Goal: Task Accomplishment & Management: Manage account settings

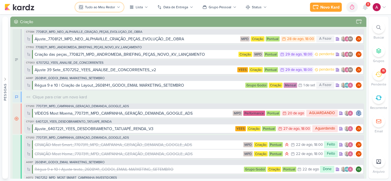
drag, startPoint x: 0, startPoint y: 0, endPoint x: 114, endPoint y: 12, distance: 115.1
click at [114, 4] on button "Tudo ao Meu Redor" at bounding box center [99, 7] width 48 height 9
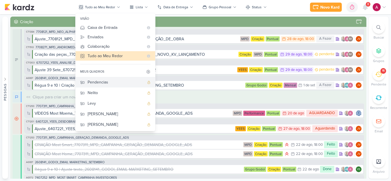
click at [106, 84] on div "Pendencias" at bounding box center [116, 82] width 57 height 6
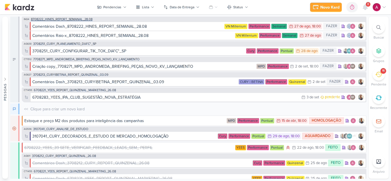
click at [78, 19] on span "8708222_HINES_REPORT_SEMANAL_28.08" at bounding box center [62, 19] width 62 height 3
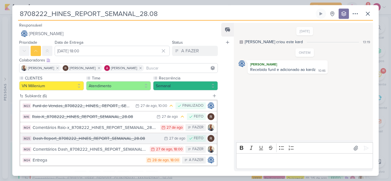
click at [108, 141] on div "Dash Report_8708222_HINES_REPORT_SEMANAL_28.08" at bounding box center [97, 138] width 128 height 7
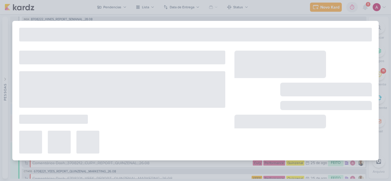
type input "Dash Report_8708222_HINES_REPORT_SEMANAL_28.08"
type input "[DATE] 23:59"
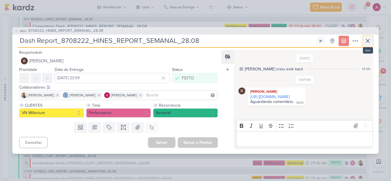
click at [366, 42] on icon at bounding box center [367, 40] width 3 height 3
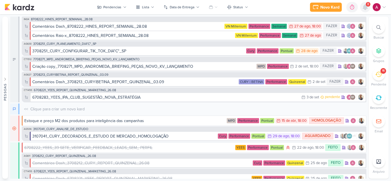
click at [363, 6] on icon at bounding box center [365, 7] width 7 height 7
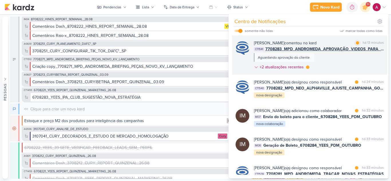
click at [343, 61] on div "[PERSON_NAME] comentou no kard marcar como lida há 13 minutos CT1541 7708283_MP…" at bounding box center [319, 56] width 130 height 32
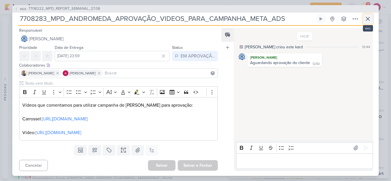
click at [368, 21] on icon at bounding box center [367, 18] width 7 height 7
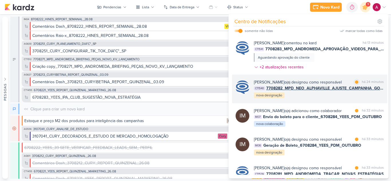
click at [333, 84] on div "[PERSON_NAME] o(a) designou como responsável" at bounding box center [298, 82] width 88 height 6
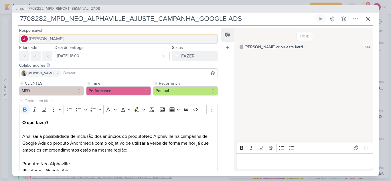
click at [64, 39] on span "[PERSON_NAME]" at bounding box center [46, 38] width 35 height 7
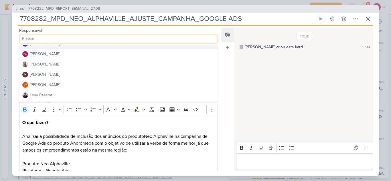
scroll to position [57, 0]
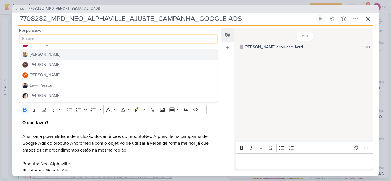
click at [54, 55] on button "[PERSON_NAME]" at bounding box center [118, 55] width 198 height 10
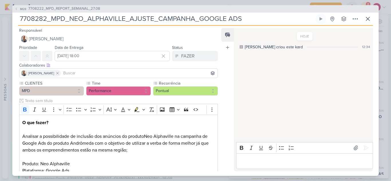
click at [62, 73] on input at bounding box center [139, 73] width 154 height 7
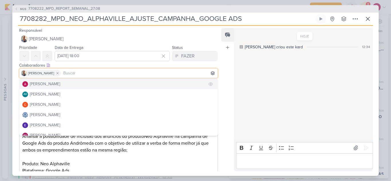
click at [58, 83] on div "[PERSON_NAME]" at bounding box center [45, 84] width 30 height 6
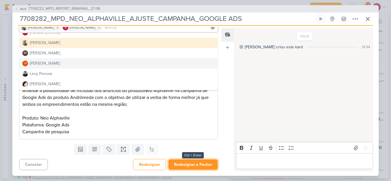
click at [199, 166] on button "Redesignar e Fechar" at bounding box center [193, 164] width 50 height 11
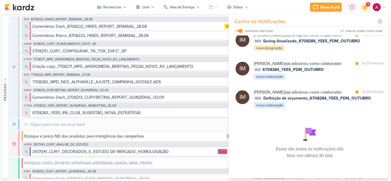
scroll to position [304, 0]
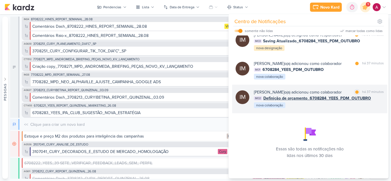
click at [326, 107] on div "[PERSON_NAME] o(a) adicionou como colaborador marcar como lida há 37 minutos IM…" at bounding box center [319, 98] width 130 height 19
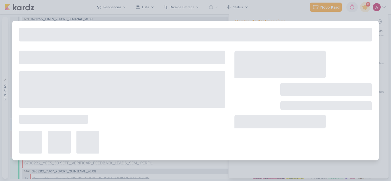
type input "Definição de orçamento_6708284_YEES_PDM_OUTUBRO"
type input "[DATE] 18:00"
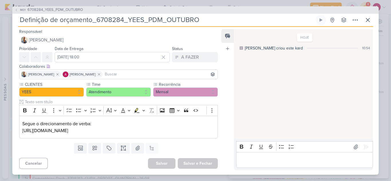
scroll to position [0, 0]
click at [15, 8] on icon at bounding box center [16, 9] width 3 height 3
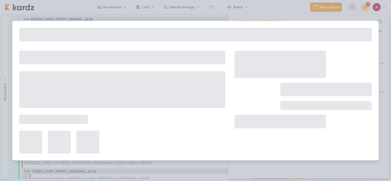
type input "6708284_YEES_PDM_OUTUBRO"
type input "[DATE] 18:00"
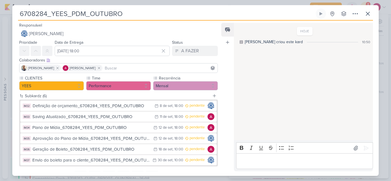
scroll to position [27, 0]
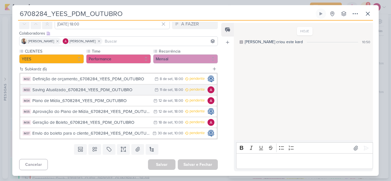
click at [108, 89] on div "Saving Atualizado_6708284_YEES_PDM_OUTUBRO" at bounding box center [91, 90] width 119 height 7
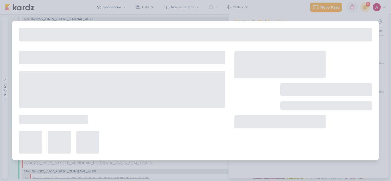
type input "Saving Atualizado_6708284_YEES_PDM_OUTUBRO"
type input "[DATE] 18:00"
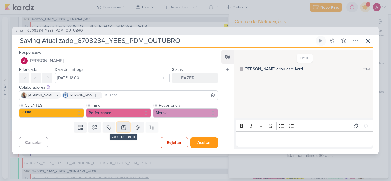
click at [121, 127] on icon at bounding box center [123, 127] width 6 height 6
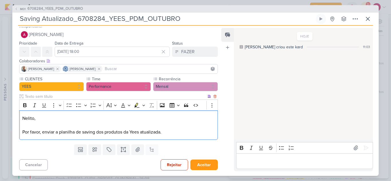
scroll to position [5, 0]
click at [121, 66] on input at bounding box center [160, 68] width 113 height 7
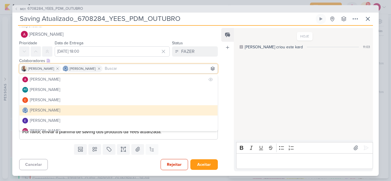
click at [85, 79] on button "[PERSON_NAME]" at bounding box center [118, 79] width 198 height 10
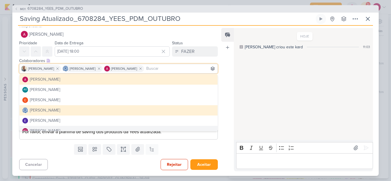
click at [258, 119] on div "HOJE [PERSON_NAME] criou este kard 11:03" at bounding box center [303, 85] width 139 height 112
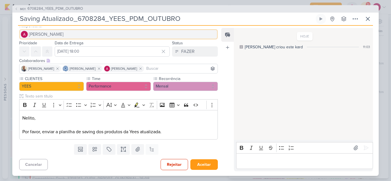
click at [70, 33] on button "[PERSON_NAME]" at bounding box center [118, 34] width 199 height 10
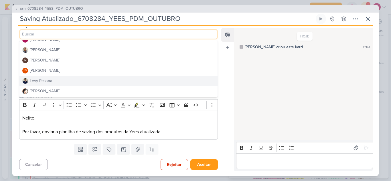
scroll to position [86, 0]
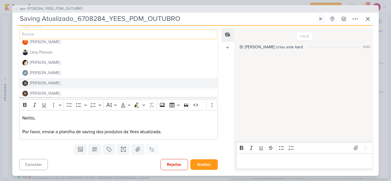
click at [52, 80] on button "[PERSON_NAME]" at bounding box center [118, 83] width 198 height 10
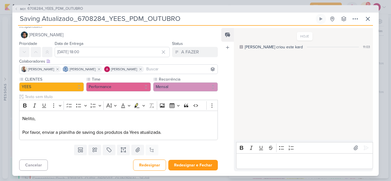
scroll to position [5, 0]
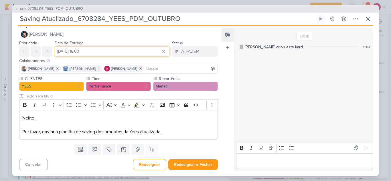
click at [118, 52] on input "[DATE] 18:00" at bounding box center [112, 51] width 115 height 10
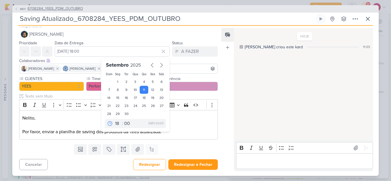
click at [55, 9] on span "6708284_YEES_PDM_OUTUBRO" at bounding box center [55, 9] width 56 height 6
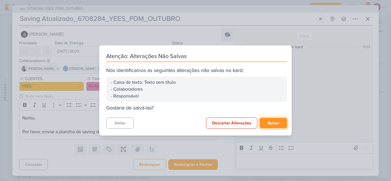
click at [272, 124] on button "Salvar" at bounding box center [273, 123] width 27 height 11
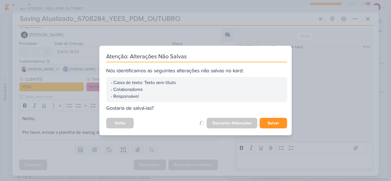
scroll to position [4, 0]
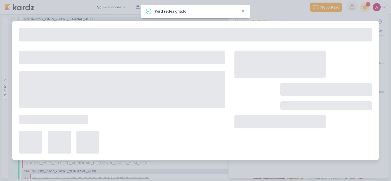
type input "6708284_YEES_PDM_OUTUBRO"
type input "[DATE] 18:00"
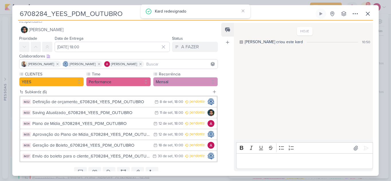
scroll to position [0, 0]
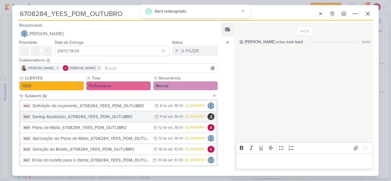
click at [107, 118] on div "Saving Atualizado_6708284_YEES_PDM_OUTUBRO" at bounding box center [91, 117] width 119 height 7
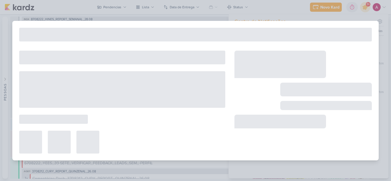
type input "Saving Atualizado_6708284_YEES_PDM_OUTUBRO"
type input "[DATE] 18:00"
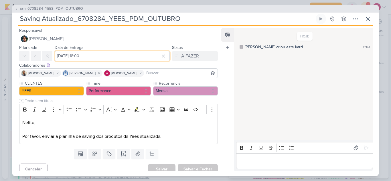
click at [73, 54] on input "[DATE] 18:00" at bounding box center [112, 56] width 115 height 10
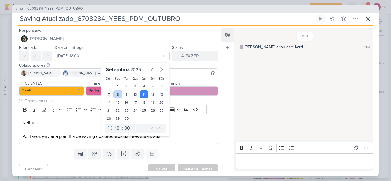
click at [116, 95] on div "8" at bounding box center [117, 94] width 9 height 8
type input "[DATE] 18:00"
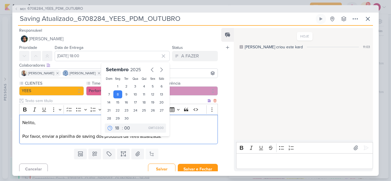
click at [179, 121] on p "Nelito, Por favor, enviar a planilha de saving dos produtos da Yees atualizada." at bounding box center [118, 129] width 192 height 21
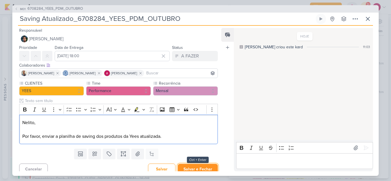
click at [196, 170] on button "Salvar e Fechar" at bounding box center [198, 169] width 40 height 11
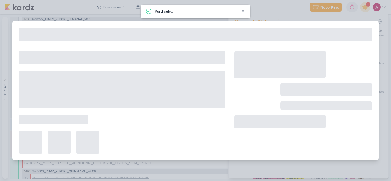
type input "6708284_YEES_PDM_OUTUBRO"
type input "[DATE] 18:00"
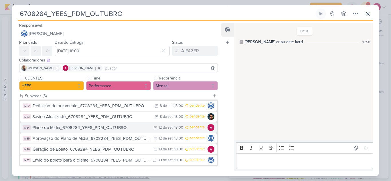
click at [114, 128] on div "Plano de Mídia_6708284_YEES_PDM_OUTUBRO" at bounding box center [91, 127] width 118 height 7
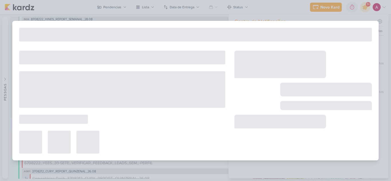
type input "Plano de Mídia_6708284_YEES_PDM_OUTUBRO"
type input "[DATE] 18:00"
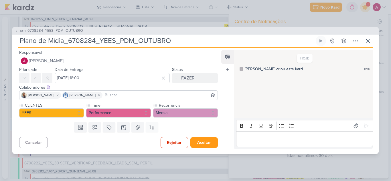
click at [118, 93] on input at bounding box center [160, 95] width 113 height 7
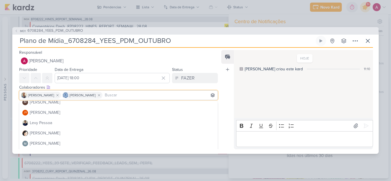
scroll to position [86, 0]
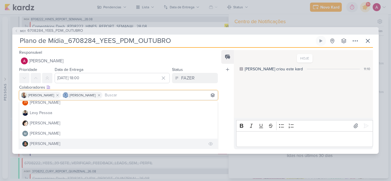
click at [47, 143] on div "[PERSON_NAME]" at bounding box center [45, 144] width 30 height 6
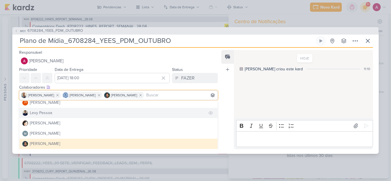
scroll to position [0, 0]
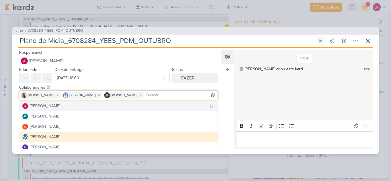
click at [63, 109] on button "[PERSON_NAME]" at bounding box center [118, 106] width 198 height 10
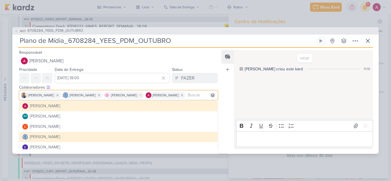
click at [141, 97] on icon at bounding box center [141, 95] width 4 height 4
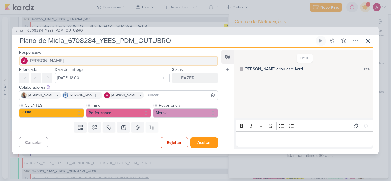
click at [74, 60] on button "[PERSON_NAME]" at bounding box center [118, 61] width 199 height 10
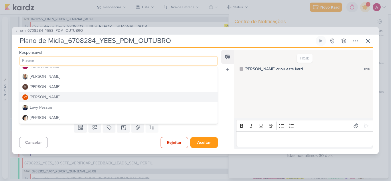
scroll to position [86, 0]
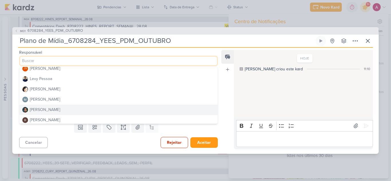
click at [59, 111] on button "[PERSON_NAME]" at bounding box center [118, 110] width 198 height 10
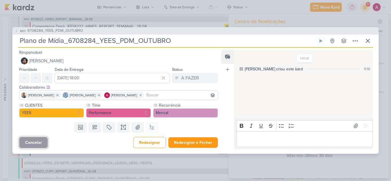
click at [35, 145] on button "Cancelar" at bounding box center [33, 142] width 29 height 11
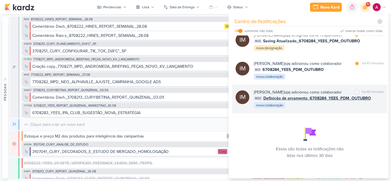
click at [332, 101] on span "Definição de orçamento_6708284_YEES_PDM_OUTUBRO" at bounding box center [317, 98] width 108 height 6
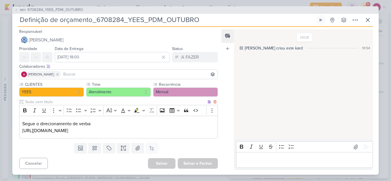
click at [156, 134] on p "[URL][DOMAIN_NAME]" at bounding box center [118, 130] width 192 height 7
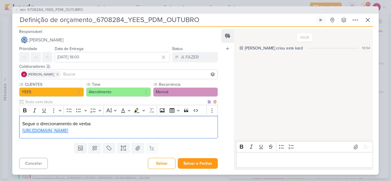
click at [68, 134] on link "[URL][DOMAIN_NAME]" at bounding box center [45, 131] width 46 height 6
click at [21, 8] on span "IM31" at bounding box center [22, 10] width 7 height 4
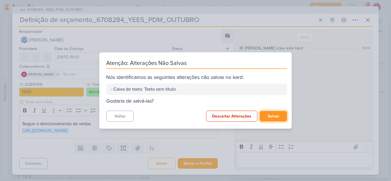
click at [275, 116] on button "Salvar" at bounding box center [273, 116] width 27 height 11
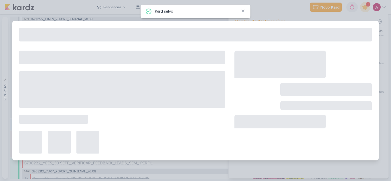
type input "6708284_YEES_PDM_OUTUBRO"
type input "[DATE] 18:00"
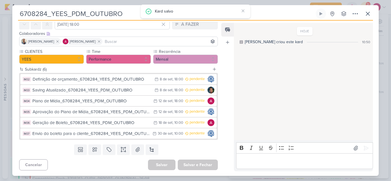
scroll to position [27, 0]
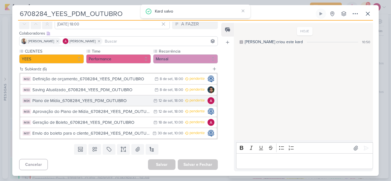
click at [112, 101] on div "Plano de Mídia_6708284_YEES_PDM_OUTUBRO" at bounding box center [91, 101] width 118 height 7
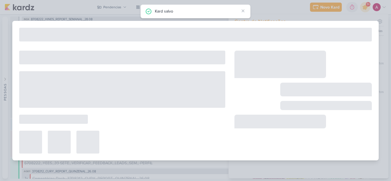
type input "Plano de Mídia_6708284_YEES_PDM_OUTUBRO"
type input "[DATE] 18:00"
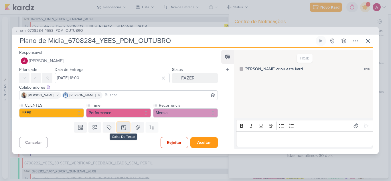
click at [121, 126] on icon at bounding box center [123, 127] width 6 height 6
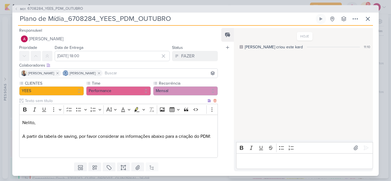
click at [41, 154] on p "Editor editing area: main" at bounding box center [118, 150] width 192 height 7
click at [33, 154] on p "Essencia Campolim:" at bounding box center [118, 150] width 192 height 7
click at [0, 0] on lt-span "Ess ê ncia" at bounding box center [0, 0] width 0 height 0
click at [67, 154] on p "Essência Campolim:" at bounding box center [118, 150] width 192 height 7
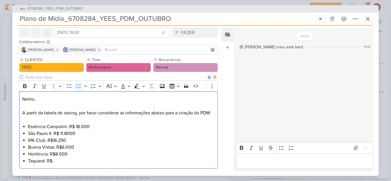
scroll to position [52, 0]
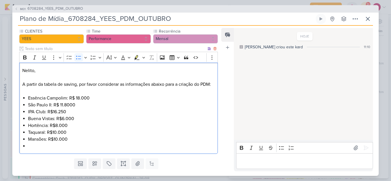
click at [53, 115] on li "IPA Club: R$16.250" at bounding box center [121, 111] width 187 height 7
click at [62, 122] on li "Buena Vistas: R$6.000" at bounding box center [121, 118] width 187 height 7
click at [55, 129] on li "Hortência: R$8.000" at bounding box center [121, 125] width 187 height 7
click at [54, 136] on li "Taquaral: R$10.000" at bounding box center [121, 132] width 187 height 7
click at [54, 143] on li "Mansões: R$10.000" at bounding box center [121, 139] width 187 height 7
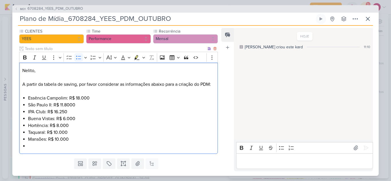
click at [50, 150] on li "Editor editing area: main" at bounding box center [121, 146] width 187 height 7
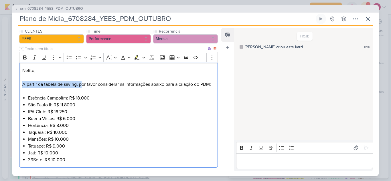
drag, startPoint x: 82, startPoint y: 84, endPoint x: 23, endPoint y: 84, distance: 59.0
click at [23, 84] on p "Nelito, A partir da tabela de saving, por favor considerar as informações abaix…" at bounding box center [118, 77] width 192 height 21
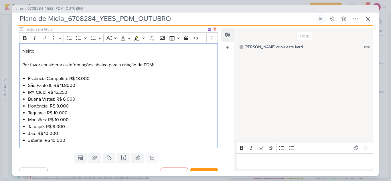
scroll to position [80, 0]
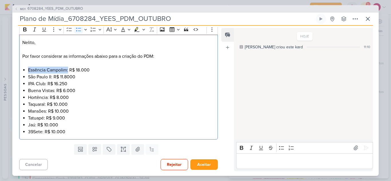
drag, startPoint x: 68, startPoint y: 70, endPoint x: 25, endPoint y: 72, distance: 42.7
click at [25, 72] on div "Nelito, Por favor considerar as informações abaixo para a criação do PDM: Essên…" at bounding box center [118, 87] width 199 height 105
click at [136, 29] on icon "Editor toolbar" at bounding box center [137, 29] width 5 height 5
drag, startPoint x: 53, startPoint y: 77, endPoint x: 24, endPoint y: 78, distance: 28.3
click at [28, 78] on li "São Paulo II: R$ 11.8000" at bounding box center [121, 77] width 187 height 7
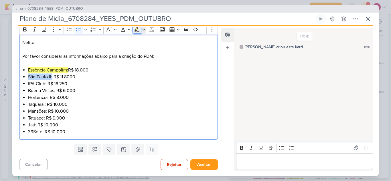
click at [137, 28] on icon "Editor toolbar" at bounding box center [136, 29] width 3 height 4
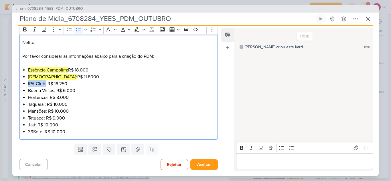
drag, startPoint x: 46, startPoint y: 84, endPoint x: 26, endPoint y: 85, distance: 20.1
click at [26, 85] on div "Nelito, Por favor considerar as informações abaixo para a criação do PDM: Essên…" at bounding box center [118, 87] width 199 height 105
click at [137, 29] on icon "Editor toolbar" at bounding box center [136, 29] width 3 height 4
drag, startPoint x: 55, startPoint y: 91, endPoint x: 24, endPoint y: 91, distance: 30.9
click at [28, 91] on li "Buena Vistas: R$ 6.000" at bounding box center [121, 90] width 187 height 7
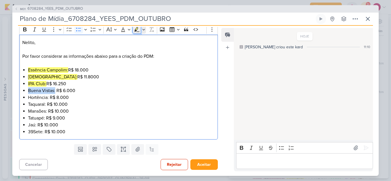
click at [136, 30] on icon "Editor toolbar" at bounding box center [136, 29] width 3 height 4
drag, startPoint x: 48, startPoint y: 97, endPoint x: 28, endPoint y: 100, distance: 20.6
click at [28, 100] on li "Hortência: R$ 8.000" at bounding box center [121, 97] width 187 height 7
click at [135, 31] on icon "Editor toolbar" at bounding box center [137, 30] width 6 height 6
drag, startPoint x: 46, startPoint y: 103, endPoint x: 19, endPoint y: 108, distance: 26.7
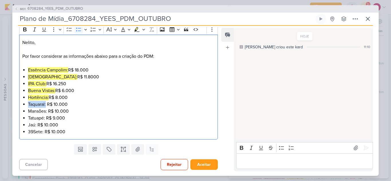
click at [19, 108] on div "Nelito, Por favor considerar as informações abaixo para a criação do PDM: Essên…" at bounding box center [118, 87] width 199 height 105
click at [135, 29] on icon "Editor toolbar" at bounding box center [137, 30] width 6 height 6
drag, startPoint x: 39, startPoint y: 112, endPoint x: 24, endPoint y: 115, distance: 15.1
click at [28, 115] on ul "Essência Campolim: R$ 18.000 São Paulo II: R$ 11.8000 IPA Club: R$ 16.250 Buena…" at bounding box center [121, 101] width 187 height 69
click at [27, 111] on div "Nelito, Por favor considerar as informações abaixo para a criação do PDM: Essên…" at bounding box center [118, 87] width 199 height 105
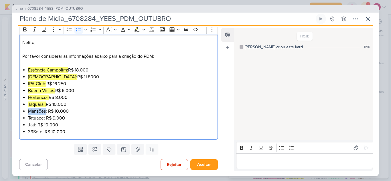
drag, startPoint x: 27, startPoint y: 111, endPoint x: 37, endPoint y: 111, distance: 9.4
click at [37, 111] on div "Nelito, Por favor considerar as informações abaixo para a criação do PDM: Essên…" at bounding box center [118, 87] width 199 height 105
drag, startPoint x: 133, startPoint y: 31, endPoint x: 124, endPoint y: 39, distance: 12.0
click at [133, 31] on button "Highlight" at bounding box center [137, 29] width 9 height 9
drag, startPoint x: 46, startPoint y: 118, endPoint x: 28, endPoint y: 117, distance: 18.6
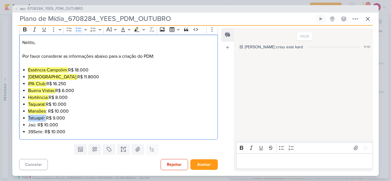
click at [28, 117] on li "Tatuapé: R$ 9.000" at bounding box center [121, 118] width 187 height 7
click at [135, 27] on icon "Editor toolbar" at bounding box center [137, 30] width 6 height 6
drag, startPoint x: 35, startPoint y: 124, endPoint x: 29, endPoint y: 123, distance: 6.6
click at [29, 123] on li "Jaú: R$ 10.000" at bounding box center [121, 125] width 187 height 7
click at [36, 126] on li "Jaú: R$ 10.000" at bounding box center [121, 125] width 187 height 7
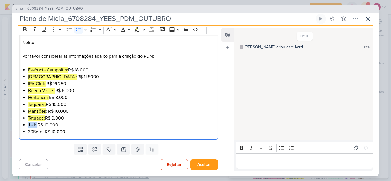
drag, startPoint x: 36, startPoint y: 126, endPoint x: 27, endPoint y: 126, distance: 8.6
click at [27, 126] on div "Nelito, Por favor considerar as informações abaixo para a criação do PDM: Essên…" at bounding box center [118, 87] width 199 height 105
click at [135, 29] on icon "Editor toolbar" at bounding box center [137, 30] width 6 height 6
drag, startPoint x: 44, startPoint y: 131, endPoint x: 27, endPoint y: 130, distance: 17.7
click at [27, 131] on div "Nelito, Por favor considerar as informações abaixo para a criação do PDM: Essên…" at bounding box center [118, 87] width 199 height 105
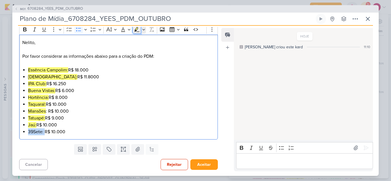
click at [137, 29] on icon "Editor toolbar" at bounding box center [136, 29] width 3 height 4
click at [112, 90] on li "Buena Vistas: R$ 6.000" at bounding box center [121, 90] width 187 height 7
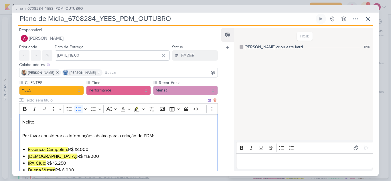
scroll to position [0, 0]
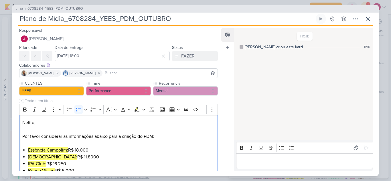
click at [118, 72] on input at bounding box center [160, 73] width 113 height 7
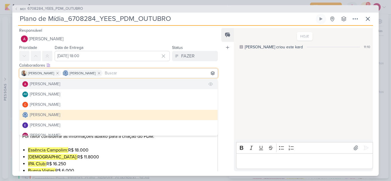
click at [54, 86] on div "[PERSON_NAME]" at bounding box center [45, 84] width 30 height 6
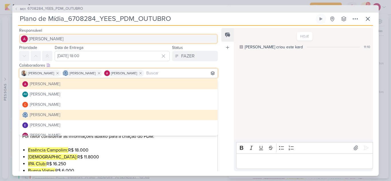
click at [67, 42] on button "[PERSON_NAME]" at bounding box center [118, 39] width 199 height 10
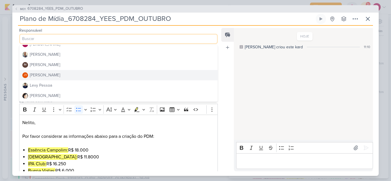
scroll to position [86, 0]
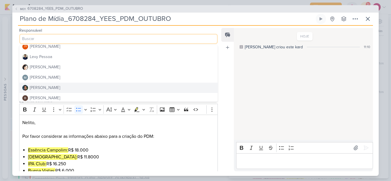
click at [60, 88] on button "[PERSON_NAME]" at bounding box center [118, 88] width 198 height 10
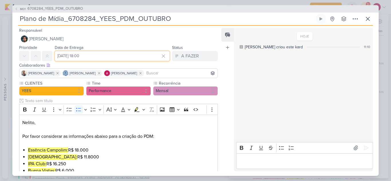
click at [93, 56] on input "[DATE] 18:00" at bounding box center [112, 56] width 115 height 10
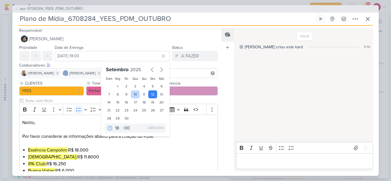
click at [131, 93] on div "10" at bounding box center [135, 94] width 9 height 8
type input "[DATE] 18:00"
click at [191, 133] on p "Nelito, Por favor considerar as informações abaixo para a criação do PDM:" at bounding box center [118, 129] width 192 height 21
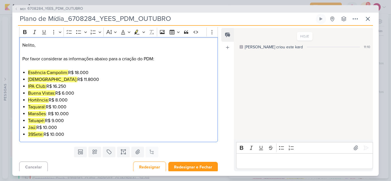
scroll to position [80, 0]
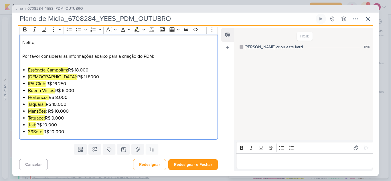
click at [27, 56] on p "[PERSON_NAME], ⁠⁠⁠⁠⁠⁠⁠ Por favor considerar as informações abaixo para a criaçã…" at bounding box center [118, 49] width 192 height 21
click at [0, 0] on lt-span "Por favor ," at bounding box center [0, 0] width 0 height 0
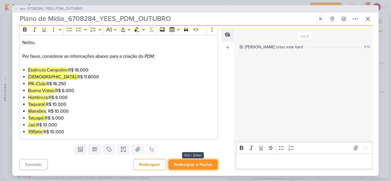
click at [189, 161] on button "Redesignar e Fechar" at bounding box center [193, 164] width 50 height 11
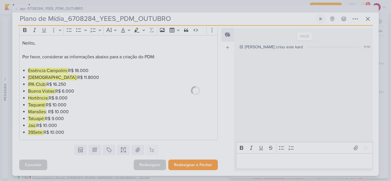
scroll to position [80, 0]
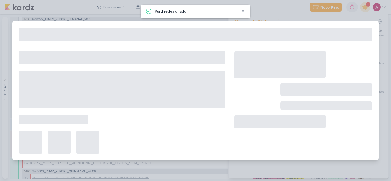
type input "6708284_YEES_PDM_OUTUBRO"
type input "[DATE] 18:00"
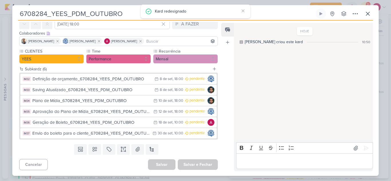
scroll to position [0, 0]
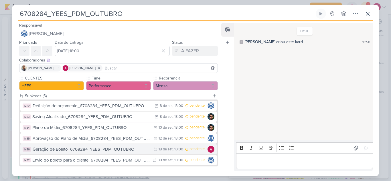
click at [122, 150] on div "Geração de Boleto_6708284_YEES_PDM_OUTUBRO" at bounding box center [92, 149] width 118 height 7
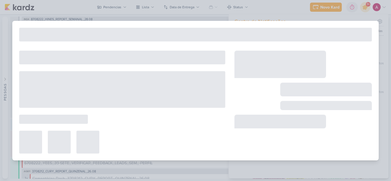
type input "Geração de Boleto_6708284_YEES_PDM_OUTUBRO"
type input "[DATE] 10:00"
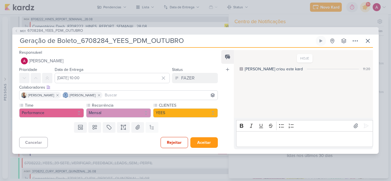
click at [120, 92] on input at bounding box center [160, 95] width 113 height 7
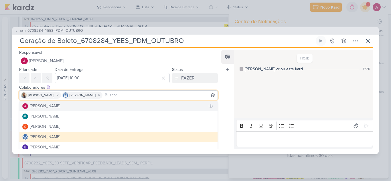
click at [48, 107] on div "[PERSON_NAME]" at bounding box center [45, 106] width 30 height 6
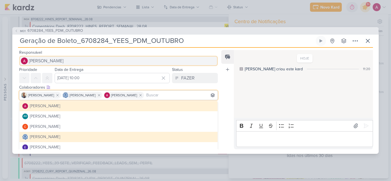
click at [61, 64] on span "[PERSON_NAME]" at bounding box center [46, 61] width 35 height 7
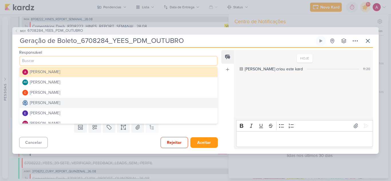
click at [51, 104] on div "[PERSON_NAME]" at bounding box center [45, 103] width 30 height 6
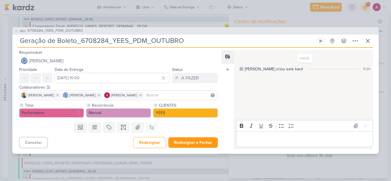
click at [261, 141] on p "Editor editing area: main" at bounding box center [304, 139] width 131 height 7
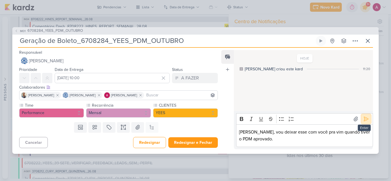
click at [366, 119] on icon at bounding box center [366, 119] width 4 height 4
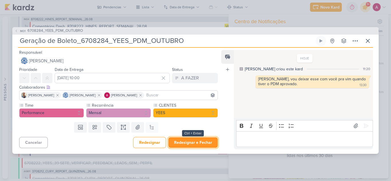
click at [196, 143] on button "Redesignar e Fechar" at bounding box center [193, 142] width 50 height 11
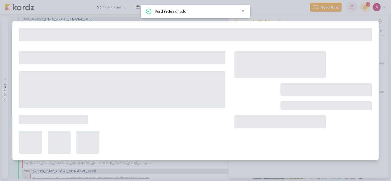
type input "6708284_YEES_PDM_OUTUBRO"
type input "[DATE] 18:00"
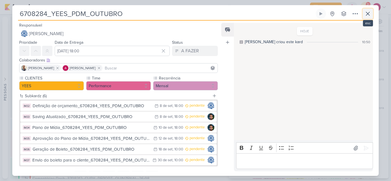
click at [371, 13] on icon at bounding box center [367, 13] width 7 height 7
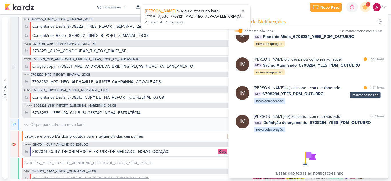
click at [362, 91] on div "marcar como lida" at bounding box center [365, 88] width 6 height 6
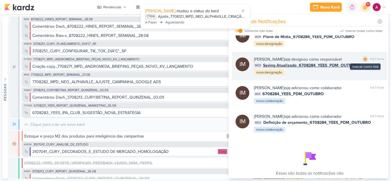
click at [363, 61] on div at bounding box center [364, 59] width 3 height 3
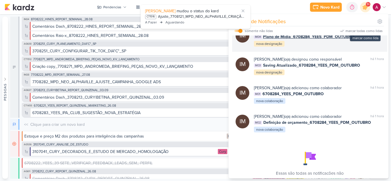
click at [362, 33] on div "marcar como lida" at bounding box center [365, 31] width 6 height 6
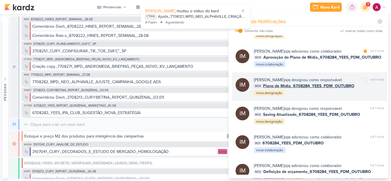
scroll to position [247, 0]
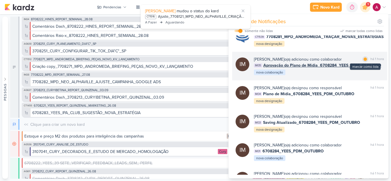
click at [364, 62] on div "marcar como lida há 1 hora" at bounding box center [372, 59] width 21 height 6
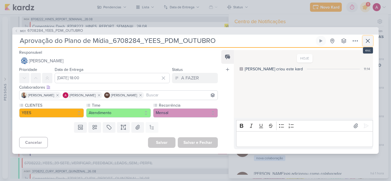
click at [366, 43] on icon at bounding box center [367, 40] width 7 height 7
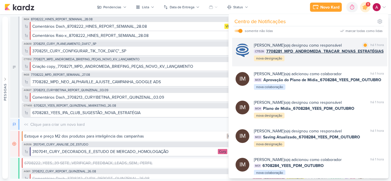
scroll to position [218, 0]
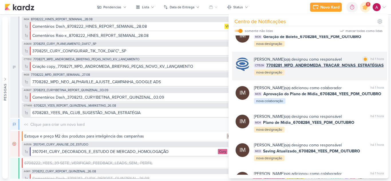
click at [323, 76] on div "[PERSON_NAME] o(a) designou como responsável marcar como lida há 1 hora CT1539 …" at bounding box center [319, 65] width 130 height 19
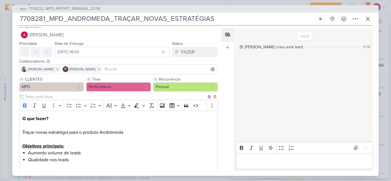
scroll to position [0, 0]
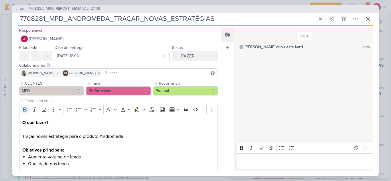
click at [122, 70] on input at bounding box center [160, 73] width 113 height 7
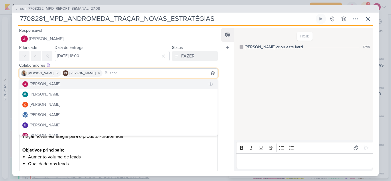
click at [80, 85] on button "[PERSON_NAME]" at bounding box center [118, 84] width 198 height 10
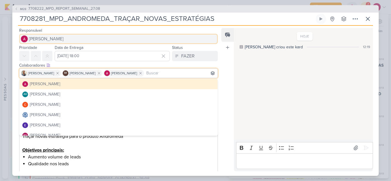
click at [64, 39] on span "[PERSON_NAME]" at bounding box center [46, 38] width 35 height 7
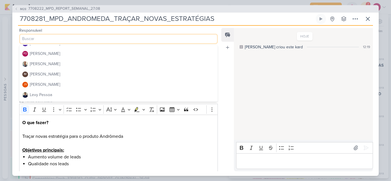
scroll to position [57, 0]
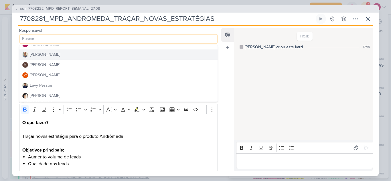
click at [64, 53] on button "[PERSON_NAME]" at bounding box center [118, 55] width 198 height 10
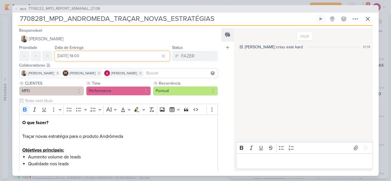
click at [79, 58] on input "[DATE] 18:00" at bounding box center [112, 56] width 115 height 10
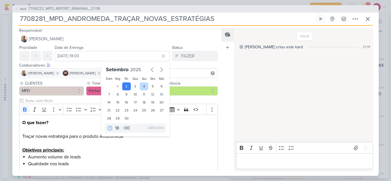
click at [142, 86] on div "4" at bounding box center [144, 86] width 9 height 8
type input "[DATE] 18:00"
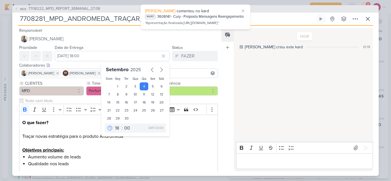
click at [227, 100] on div "Feed Atrelar email Solte o email para atrelar ao kard" at bounding box center [227, 99] width 13 height 143
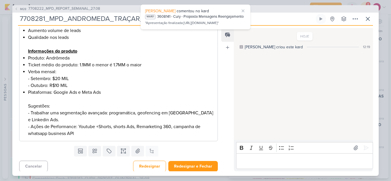
scroll to position [128, 0]
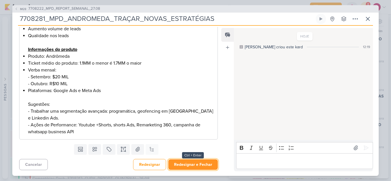
click at [195, 165] on button "Redesignar e Fechar" at bounding box center [193, 164] width 50 height 11
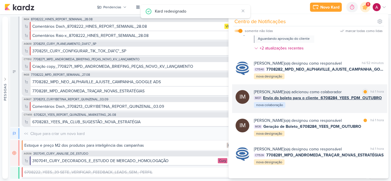
scroll to position [218, 0]
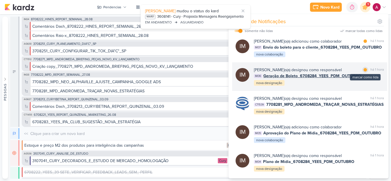
click at [363, 72] on div at bounding box center [364, 69] width 3 height 3
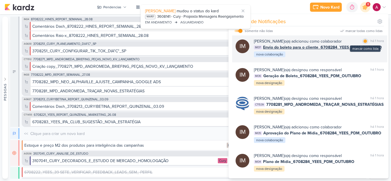
click at [363, 43] on div at bounding box center [364, 40] width 3 height 3
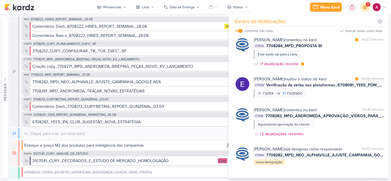
scroll to position [75, 0]
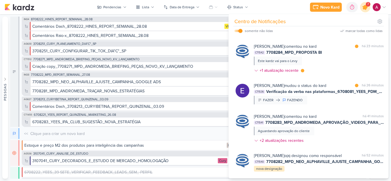
click at [369, 7] on icon at bounding box center [365, 7] width 10 height 10
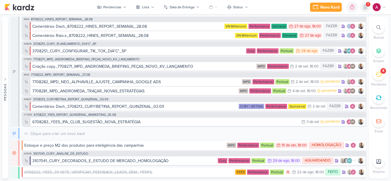
click at [368, 9] on icon at bounding box center [365, 7] width 7 height 7
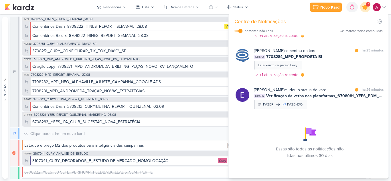
scroll to position [71, 0]
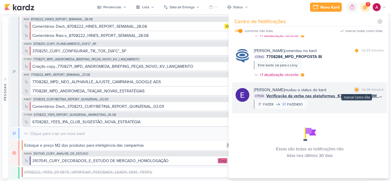
click at [355, 91] on div at bounding box center [356, 89] width 3 height 3
click at [345, 102] on div "[PERSON_NAME] mudou o status do kard marcar como não lida há 26 minutos CT1536 …" at bounding box center [319, 98] width 130 height 22
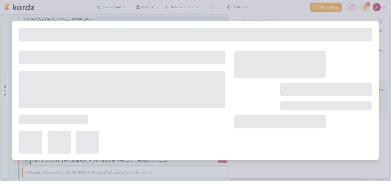
type input "Verificação da verba nas plataformas_6708081_YEES_PDM_SETEMBRO"
type input "[DATE] 18:00"
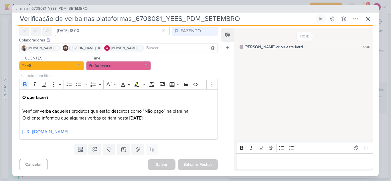
scroll to position [0, 0]
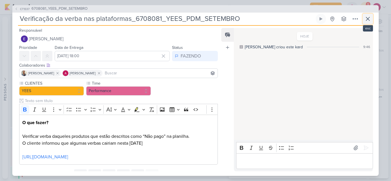
click at [369, 18] on icon at bounding box center [367, 18] width 7 height 7
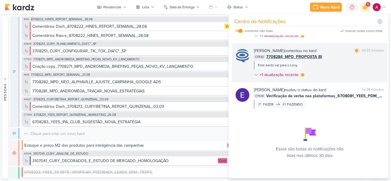
click at [348, 68] on div "[PERSON_NAME] comentou no kard marcar como lida há 23 minutos CT1542 7708284_MP…" at bounding box center [319, 64] width 130 height 32
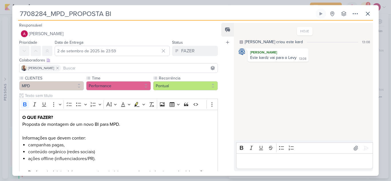
click at [64, 70] on input at bounding box center [139, 68] width 154 height 7
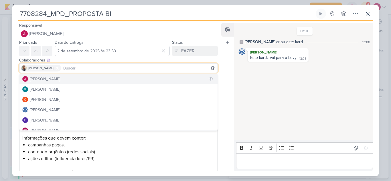
click at [55, 81] on div "[PERSON_NAME]" at bounding box center [45, 79] width 30 height 6
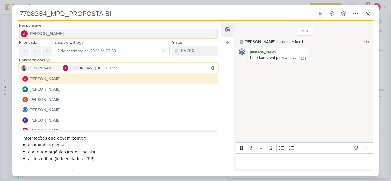
click at [64, 35] on span "[PERSON_NAME]" at bounding box center [46, 33] width 35 height 7
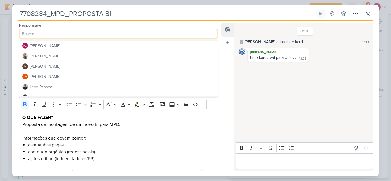
scroll to position [57, 0]
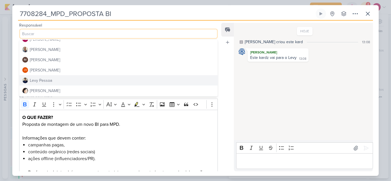
click at [54, 78] on button "Levy Pessoa" at bounding box center [118, 80] width 198 height 10
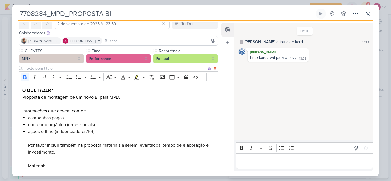
scroll to position [29, 0]
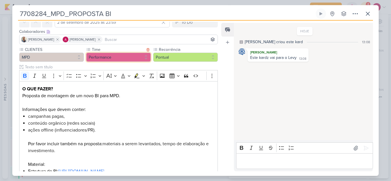
click at [107, 55] on button "Performance" at bounding box center [118, 57] width 65 height 9
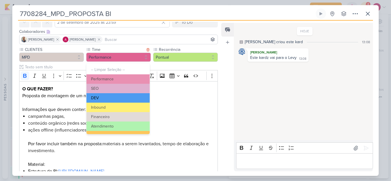
click at [121, 97] on button "DEV" at bounding box center [117, 97] width 63 height 9
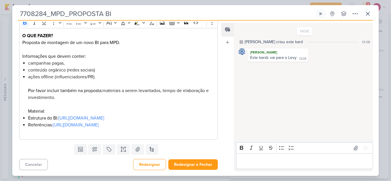
scroll to position [96, 0]
click at [189, 166] on button "Redesignar e Fechar" at bounding box center [193, 164] width 50 height 11
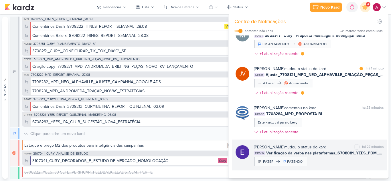
scroll to position [0, 0]
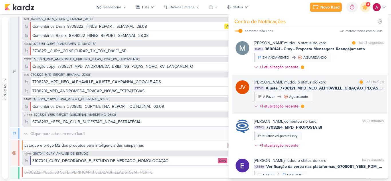
click at [341, 108] on div "[PERSON_NAME] mudou o status do kard marcar como lida há 1 minuto CT1516 Ajuste…" at bounding box center [319, 95] width 130 height 32
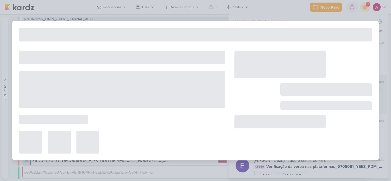
type input "Ajuste_7708121_MPD_NEO_ALPHAVILLE_CRIAÇÃO_PEÇAS_EVOLUÇÃO_DE_OBRA"
type input "[DATE] 18:00"
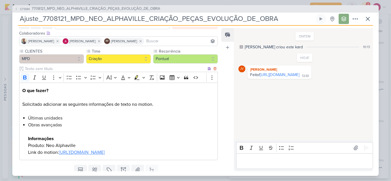
scroll to position [29, 0]
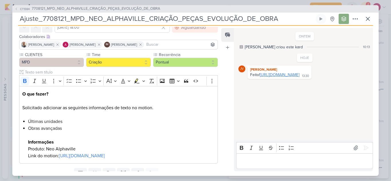
click at [284, 77] on link "[URL][DOMAIN_NAME]" at bounding box center [279, 74] width 39 height 5
click at [249, 159] on p "Editor editing area: main" at bounding box center [304, 161] width 131 height 7
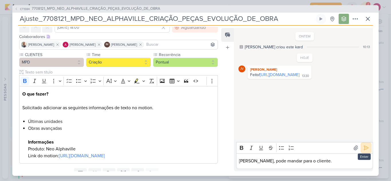
click at [364, 148] on icon at bounding box center [366, 148] width 4 height 4
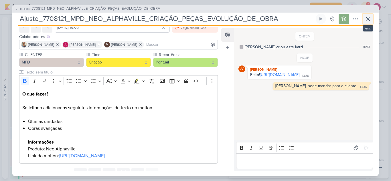
click at [369, 18] on icon at bounding box center [367, 18] width 7 height 7
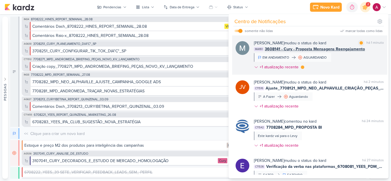
click at [344, 62] on div "[PERSON_NAME] mudou o status do kard marcar como lida há 1 minuto MA161 3608141…" at bounding box center [319, 56] width 130 height 32
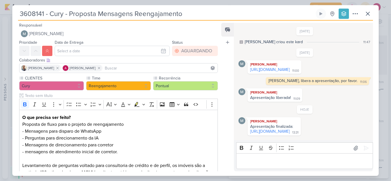
scroll to position [16, 0]
click at [371, 16] on button at bounding box center [368, 14] width 10 height 10
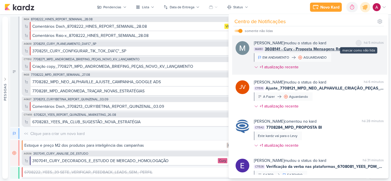
click at [359, 41] on div "marcar como não lida" at bounding box center [359, 43] width 6 height 6
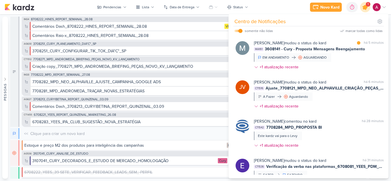
click at [363, 10] on div at bounding box center [365, 7] width 15 height 15
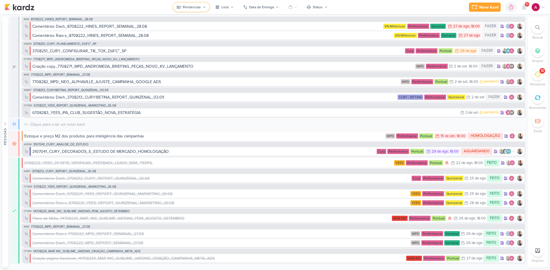
click at [180, 3] on button "Pendencias" at bounding box center [191, 7] width 36 height 9
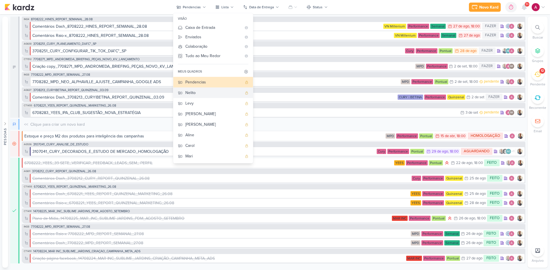
click at [197, 96] on button "Nelito" at bounding box center [213, 93] width 80 height 11
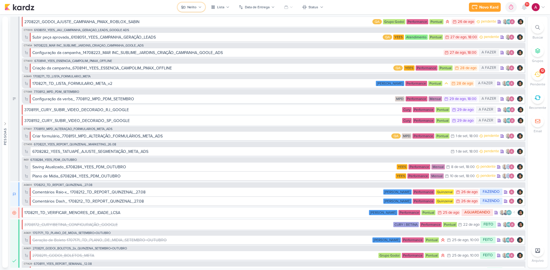
click at [195, 9] on div "Nelito" at bounding box center [191, 7] width 9 height 5
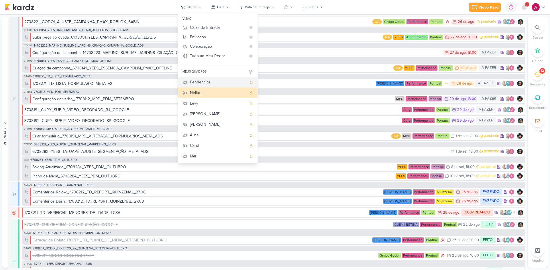
click at [200, 80] on div "Pendencias" at bounding box center [218, 82] width 57 height 6
